Goal: Communication & Community: Participate in discussion

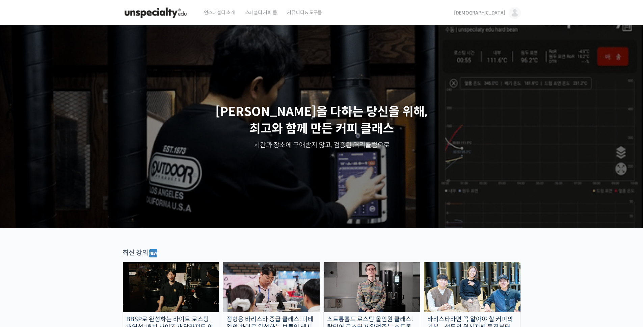
click at [264, 14] on span "스페셜티 커피 몰" at bounding box center [261, 13] width 32 height 26
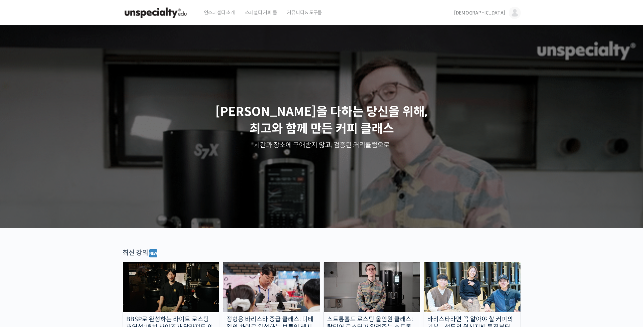
click at [512, 10] on img at bounding box center [515, 13] width 12 height 12
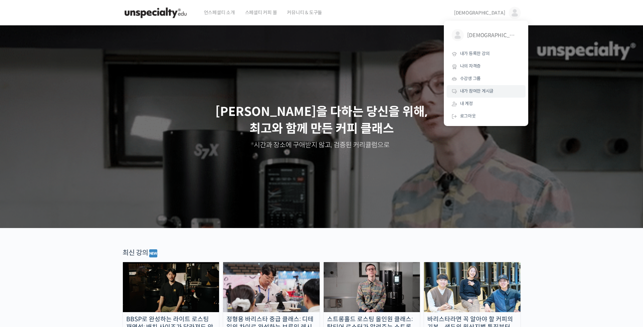
click at [474, 93] on span "내가 참여한 게시글" at bounding box center [477, 91] width 34 height 6
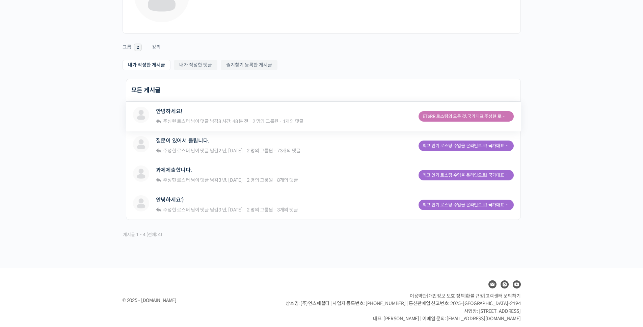
scroll to position [81, 0]
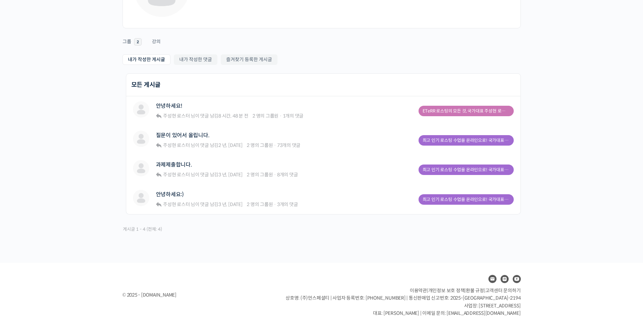
drag, startPoint x: 250, startPoint y: 142, endPoint x: 61, endPoint y: 143, distance: 189.4
click at [61, 143] on div "민경태 가입: 2월 2022 • 최신 활동: 방금 Remove Connection Are you sure you want to remove f…" at bounding box center [321, 104] width 643 height 318
click at [147, 168] on img at bounding box center [141, 168] width 16 height 16
click at [245, 169] on div "과제제출합니다. 주성현 로스터 님이 댓글 남김 3 년, 1 개월 전 2 명의 그룹원 · 8개의 댓글" at bounding box center [227, 169] width 142 height 19
click at [446, 172] on link "최고 인기 로스팅 수업을 온라인으로! 국가대표의 로스팅 클래스" at bounding box center [466, 169] width 95 height 10
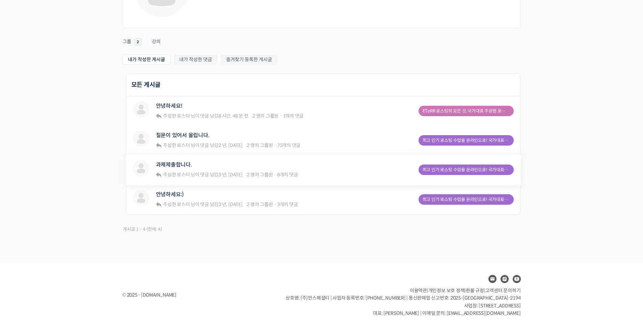
click at [274, 164] on div "과제제출합니다." at bounding box center [227, 164] width 142 height 9
click at [261, 172] on span "2 명의 그룹원" at bounding box center [260, 174] width 26 height 6
drag, startPoint x: 240, startPoint y: 175, endPoint x: 231, endPoint y: 174, distance: 9.5
click at [239, 175] on link "3 년, [DATE]" at bounding box center [230, 174] width 24 height 6
click at [187, 164] on link "과제제출합니다." at bounding box center [174, 164] width 36 height 6
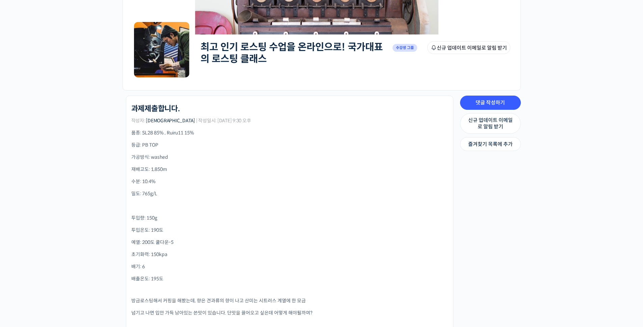
scroll to position [98, 0]
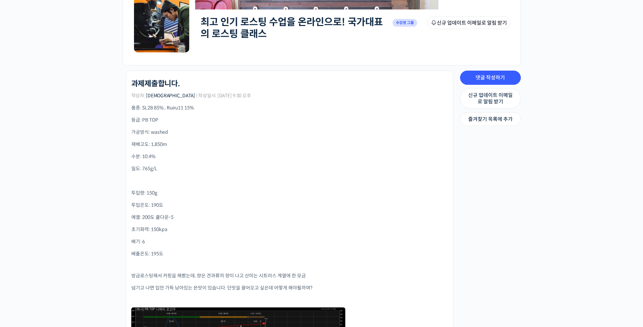
click at [221, 108] on p "품종: SL28 85% , Ruiru11 15%" at bounding box center [289, 107] width 317 height 7
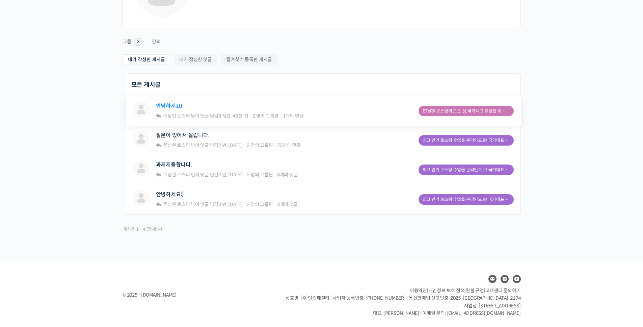
click at [175, 105] on link "안녕하세요!" at bounding box center [169, 106] width 27 height 6
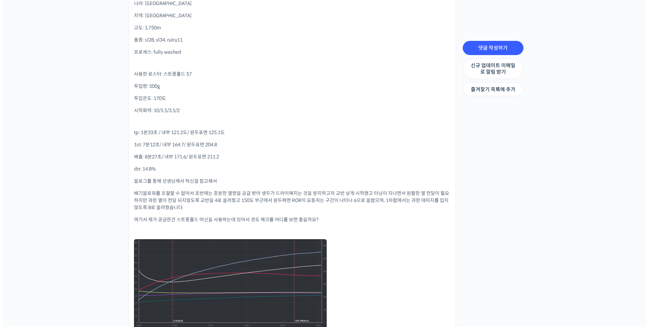
scroll to position [471, 0]
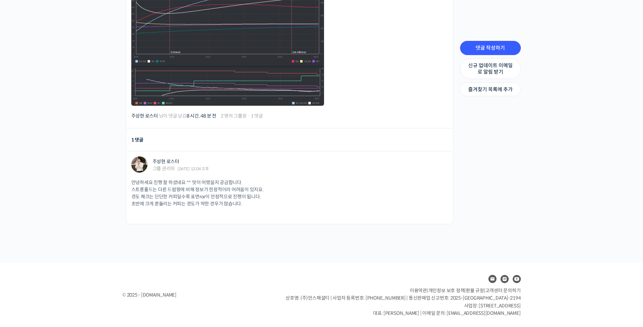
click at [436, 167] on span "댓글 작성하기" at bounding box center [430, 165] width 27 height 6
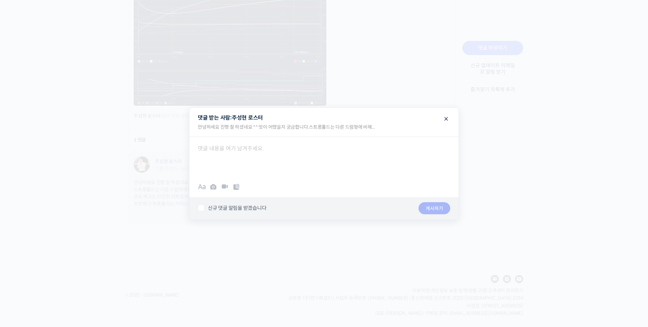
click at [303, 152] on div at bounding box center [323, 156] width 269 height 41
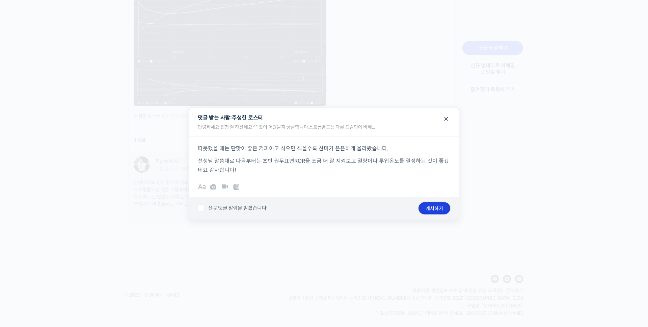
click at [434, 206] on button "게시하기" at bounding box center [435, 208] width 32 height 12
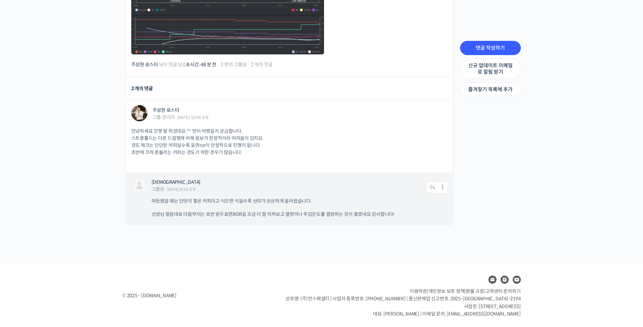
scroll to position [523, 0]
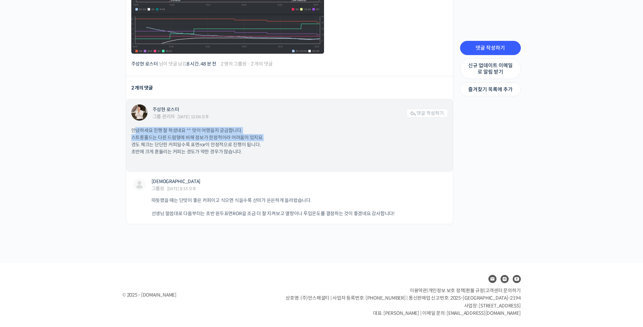
drag, startPoint x: 134, startPoint y: 132, endPoint x: 263, endPoint y: 141, distance: 129.9
click at [263, 141] on p "안녕하세요 진행 잘 하셨네요 ^^ 맛이 어땠을지 궁금합니다. 스트롱홀드는 다른 드럼형에 비해 정보가 한정적이라 어려움이 있지요. 경도 체크는 …" at bounding box center [289, 141] width 317 height 28
click at [285, 145] on p "안녕하세요 진행 잘 하셨네요 ^^ 맛이 어땠을지 궁금합니다. 스트롱홀드는 다른 드럼형에 비해 정보가 한정적이라 어려움이 있지요. 경도 체크는 …" at bounding box center [289, 141] width 317 height 28
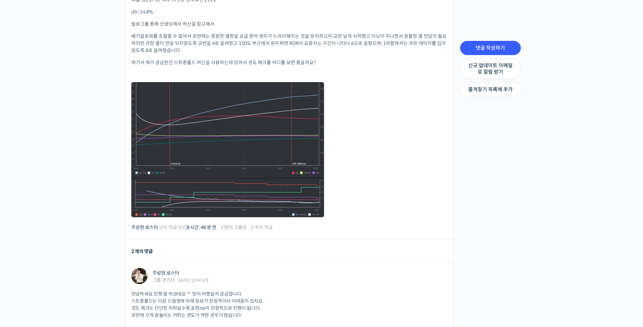
scroll to position [253, 0]
